Goal: Book appointment/travel/reservation

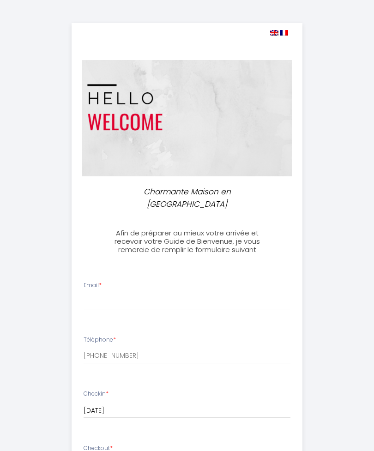
select select
click at [108, 299] on input "Email *" at bounding box center [187, 301] width 207 height 17
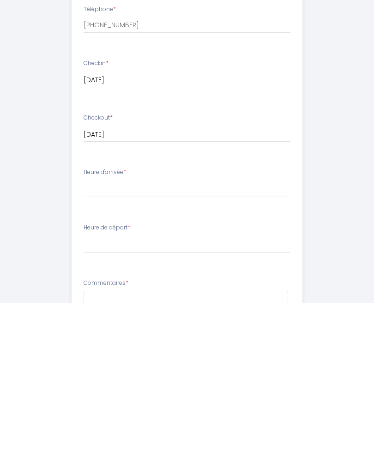
scroll to position [184, 0]
type input "[EMAIL_ADDRESS][DOMAIN_NAME]"
click at [90, 327] on select "16:00 16:30 17:00 17:30 18:00 18:30 19:00 19:30 20:00 20:30 21:00 21:30 22:00 2…" at bounding box center [187, 336] width 207 height 18
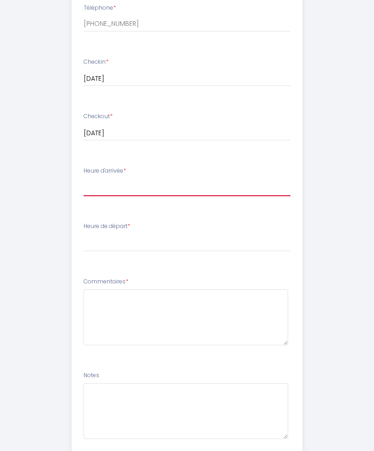
select select "16:00"
click at [90, 234] on select "00:00 00:30 01:00 01:30 02:00 02:30 03:00 03:30 04:00 04:30 05:00 05:30 06:00 0…" at bounding box center [187, 243] width 207 height 18
select select "11:00"
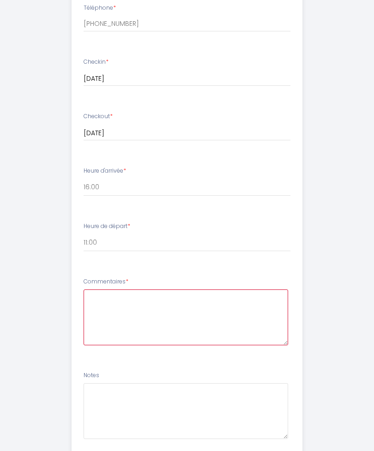
click at [91, 296] on textarea at bounding box center [186, 317] width 204 height 56
type textarea "Nous sommes 3 sœurs. Pourriez-vous préparer 2 lits s’il vous plaît."
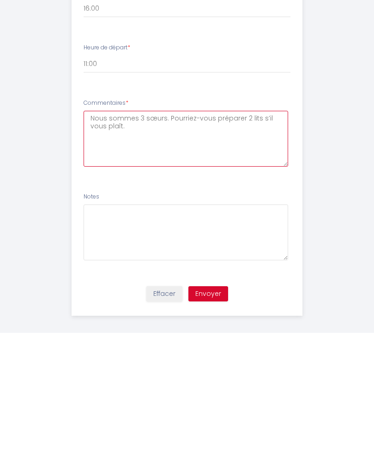
scroll to position [394, 0]
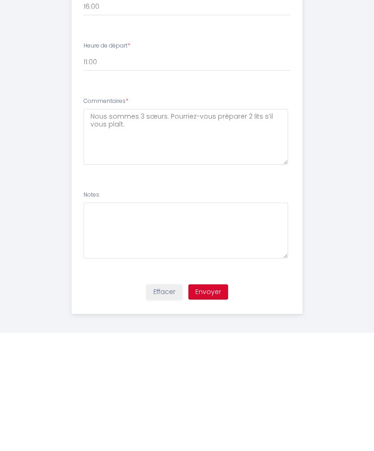
click at [210, 402] on button "Envoyer" at bounding box center [208, 410] width 40 height 16
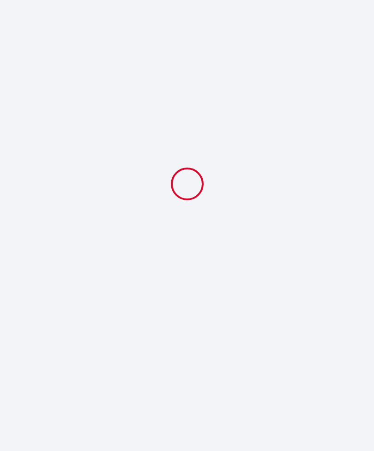
select select "11:00"
